Goal: Task Accomplishment & Management: Manage account settings

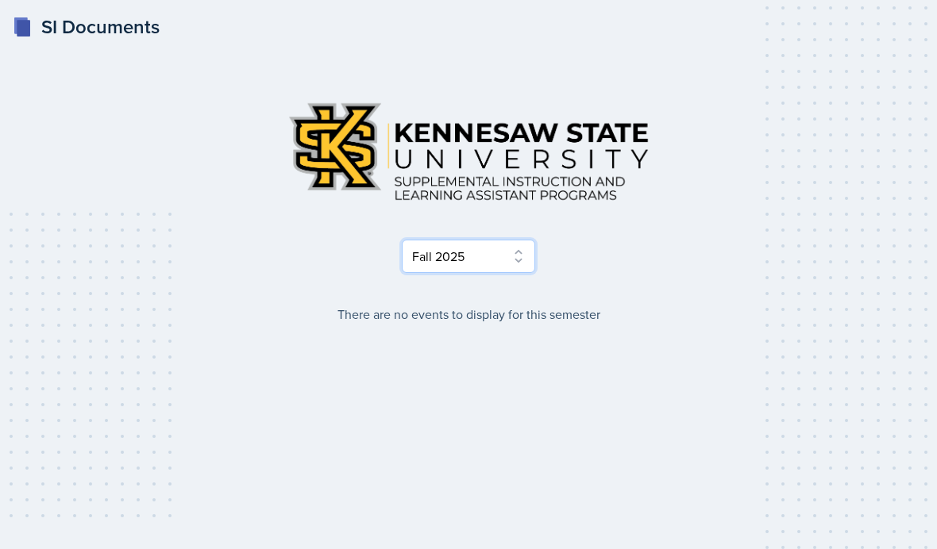
click at [524, 250] on select "Select Semester Fall 2025 Summer 2025 Spring 2025 Fall 2024 Summer 2024 Spring …" at bounding box center [468, 256] width 133 height 33
select select "515a866e-7596-43ee-a538-4da7a47c8e37"
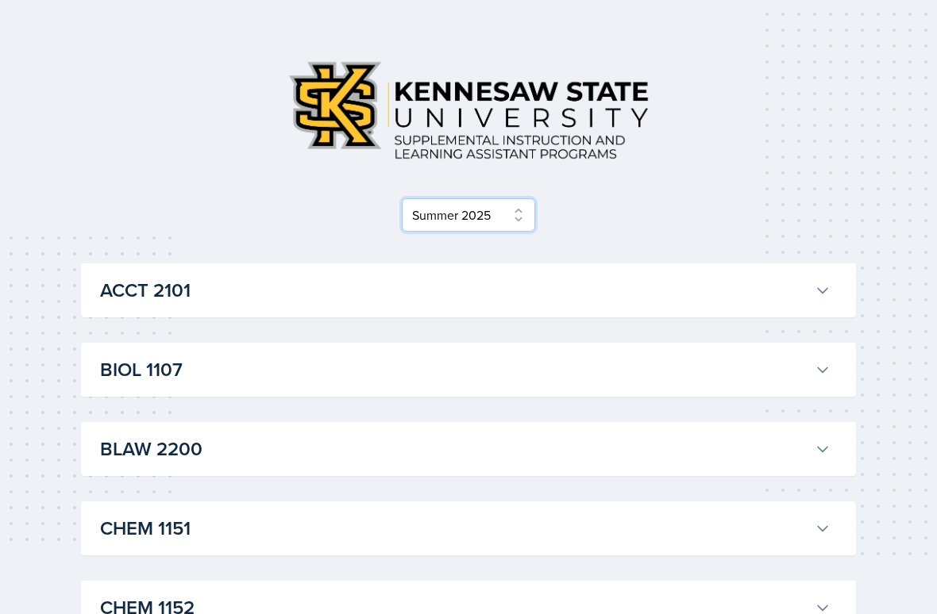
scroll to position [51, 0]
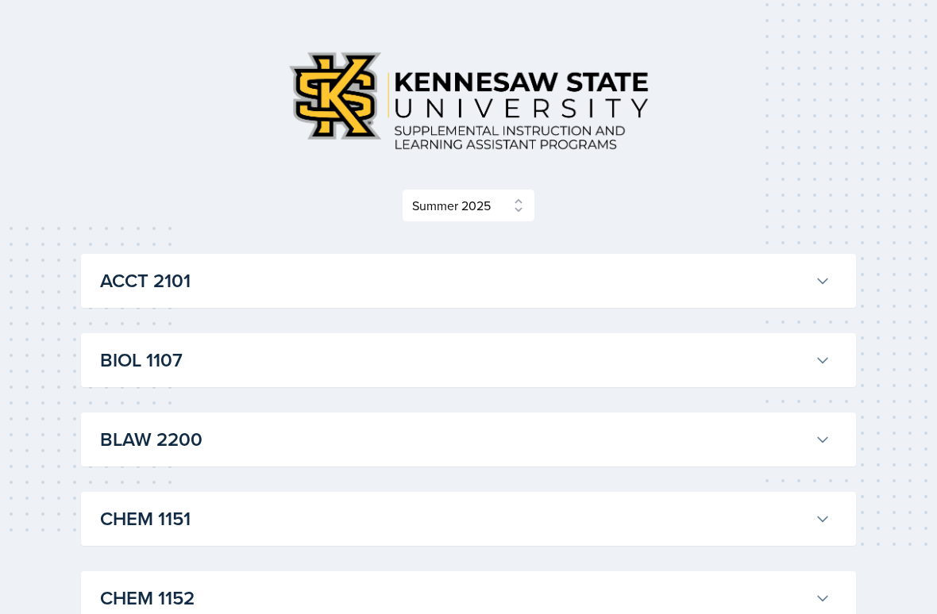
click at [842, 279] on div "ACCT [GEOGRAPHIC_DATA][PERSON_NAME] Professor: [PERSON_NAME] Export to Google C…" at bounding box center [468, 281] width 775 height 54
click at [831, 294] on button "ACCT 2101" at bounding box center [465, 280] width 737 height 35
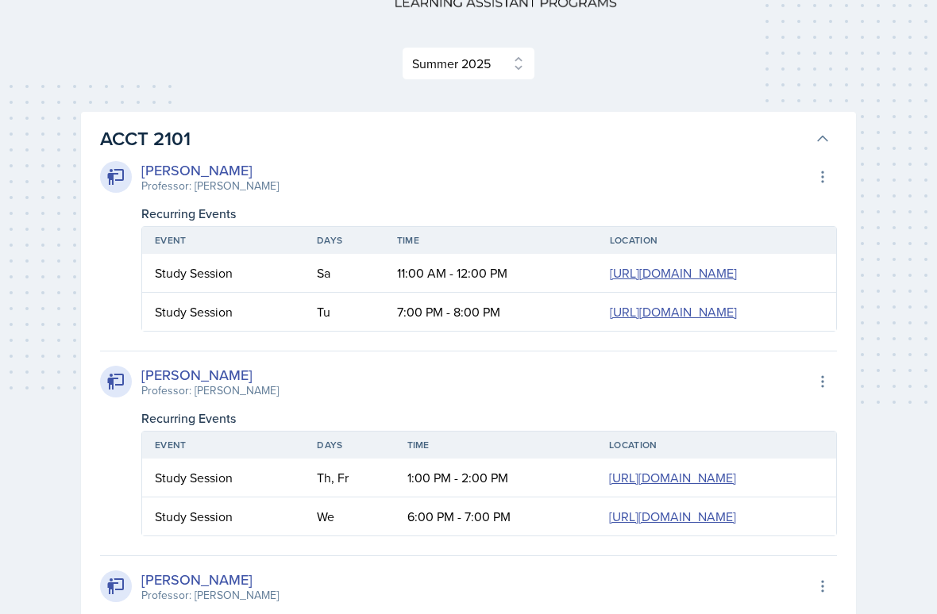
scroll to position [193, 0]
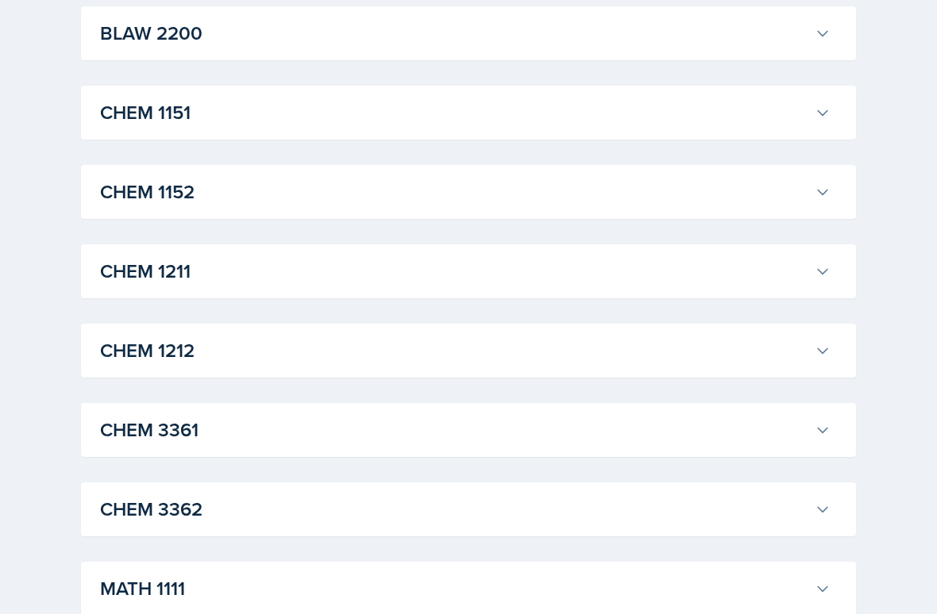
click at [831, 348] on button "CHEM 1212" at bounding box center [465, 351] width 737 height 35
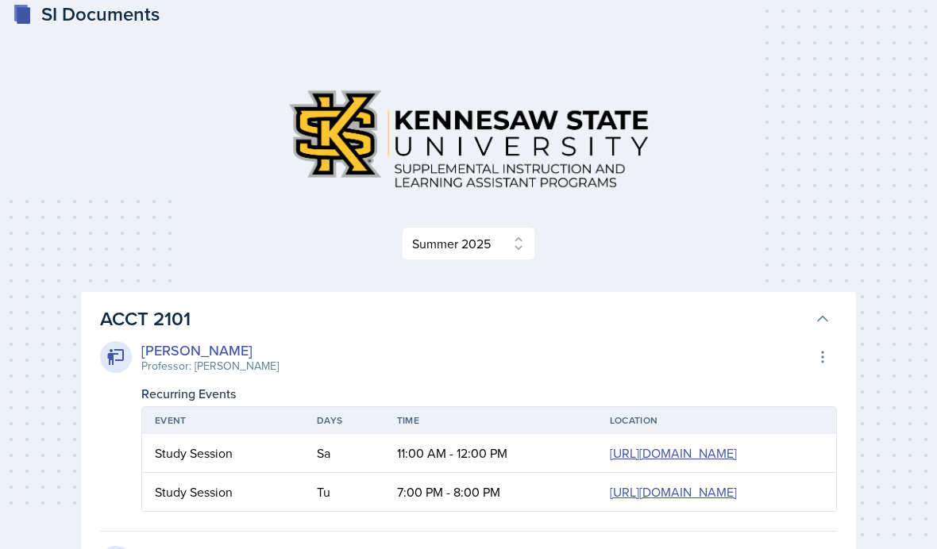
scroll to position [0, 0]
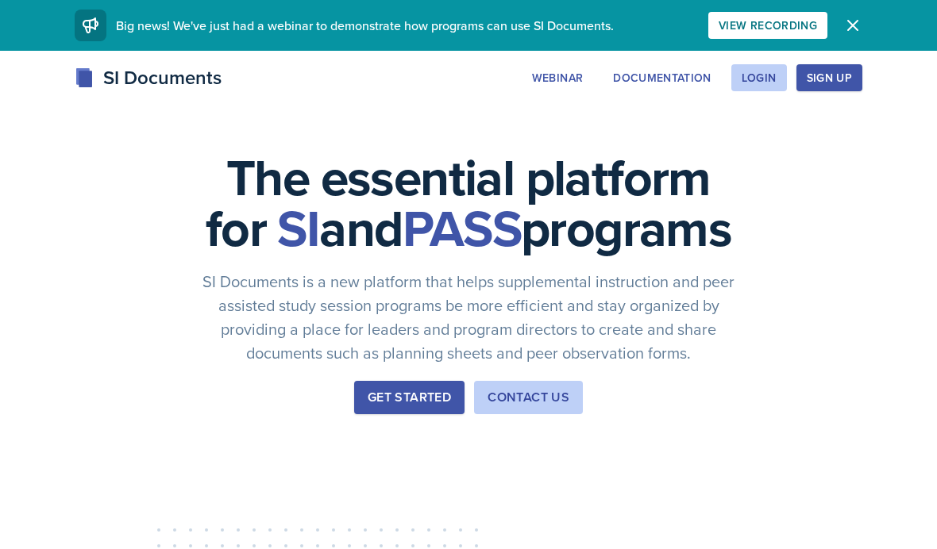
click at [758, 84] on div "Login" at bounding box center [758, 77] width 35 height 13
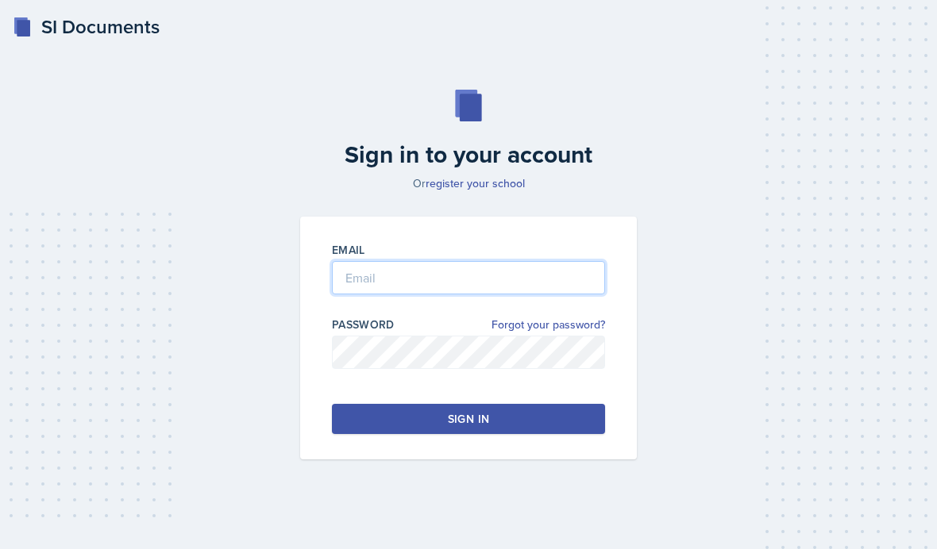
click at [549, 270] on input "email" at bounding box center [468, 277] width 273 height 33
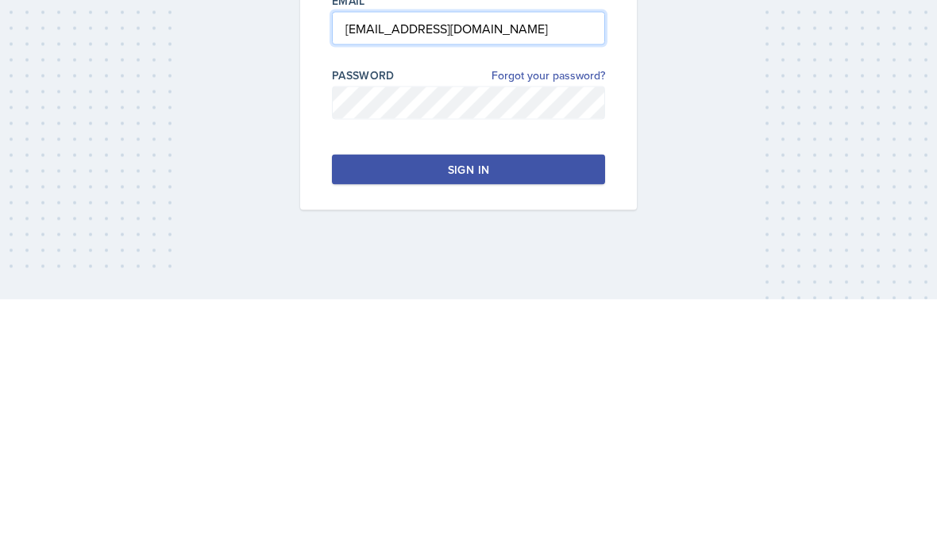
type input "rcochr31@students.kennesaw.edu"
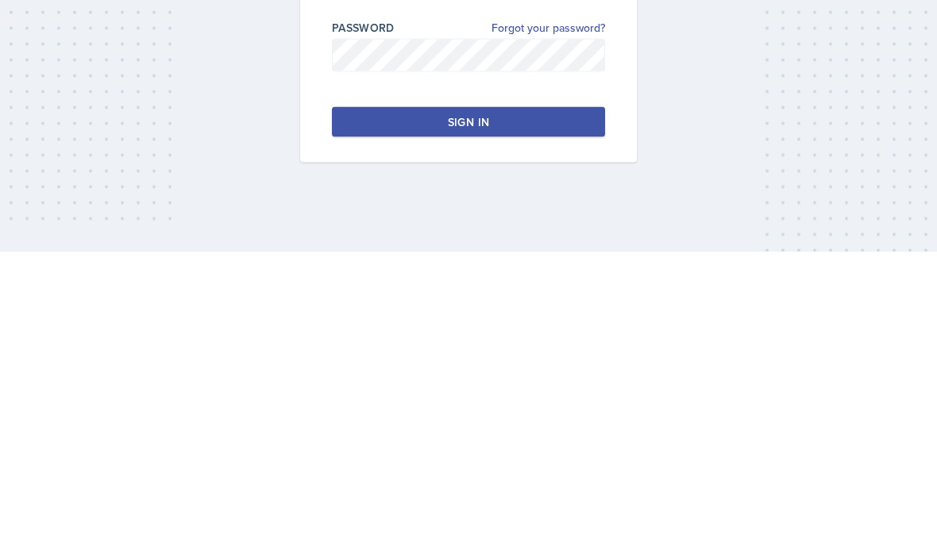
click at [552, 404] on button "Sign in" at bounding box center [468, 419] width 273 height 30
